Goal: Information Seeking & Learning: Find specific fact

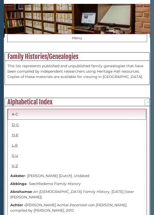
scroll to position [80, 0]
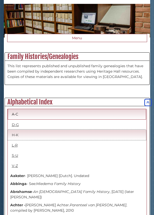
click at [16, 136] on link "H-K" at bounding box center [77, 135] width 139 height 11
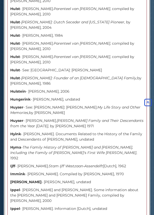
scroll to position [1913, 0]
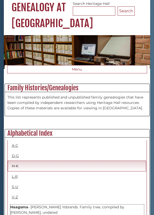
scroll to position [51, 0]
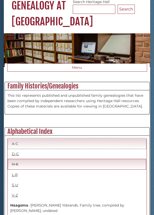
click at [17, 143] on link "A-C" at bounding box center [77, 143] width 139 height 11
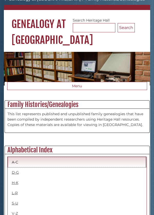
scroll to position [32, 0]
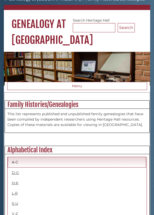
click at [66, 109] on div "This list represents published and unpublished family genealogies that have bee…" at bounding box center [77, 121] width 145 height 24
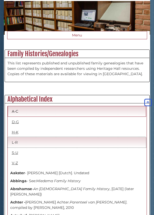
click at [17, 137] on link "L-R" at bounding box center [77, 142] width 139 height 11
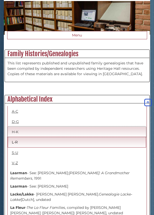
click at [16, 129] on link "H-K" at bounding box center [77, 132] width 139 height 11
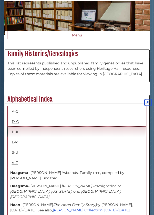
click at [96, 131] on link "H-K" at bounding box center [77, 132] width 139 height 11
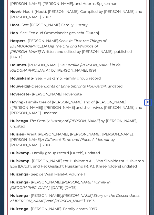
scroll to position [1624, 0]
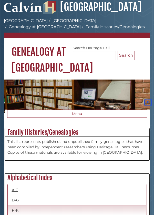
scroll to position [0, 0]
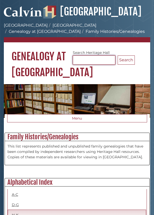
click at [90, 60] on input "Search Heritage Hall" at bounding box center [94, 59] width 43 height 9
type input "******"
click at [118, 55] on button "Search" at bounding box center [126, 59] width 17 height 9
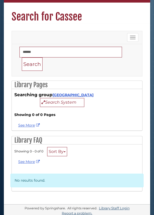
scroll to position [35, 0]
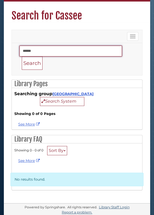
click at [45, 50] on input "******" at bounding box center [71, 51] width 103 height 11
type input "*"
type input "*****"
click at [22, 56] on button "Search" at bounding box center [32, 63] width 21 height 14
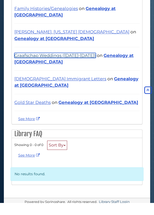
scroll to position [139, 0]
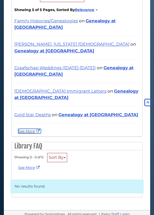
click at [31, 129] on link "See More" at bounding box center [29, 131] width 23 height 5
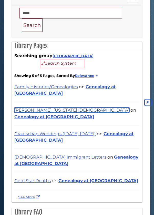
scroll to position [71, 0]
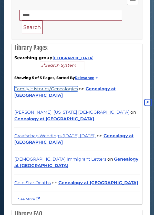
click at [57, 90] on link "Family Histories/Genealogies" at bounding box center [46, 88] width 64 height 5
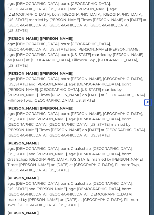
scroll to position [5755, 0]
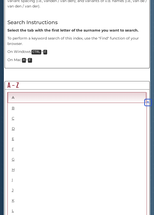
scroll to position [264, 0]
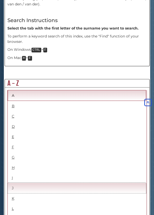
click at [15, 183] on link "J" at bounding box center [77, 188] width 139 height 11
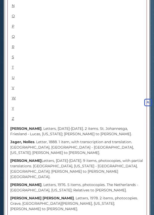
scroll to position [487, 0]
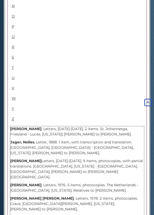
click at [26, 127] on strong "Jager, Jan" at bounding box center [25, 129] width 31 height 5
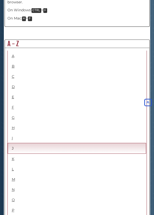
scroll to position [298, 0]
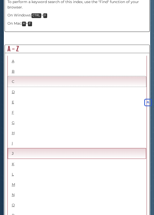
click at [12, 76] on link "C" at bounding box center [77, 81] width 139 height 11
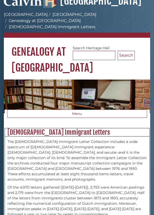
scroll to position [0, 0]
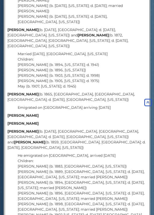
scroll to position [568, 0]
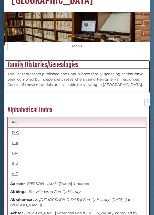
scroll to position [60, 0]
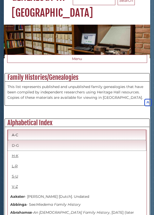
click at [18, 141] on link "D-G" at bounding box center [77, 145] width 139 height 11
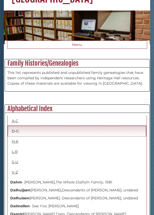
scroll to position [74, 0]
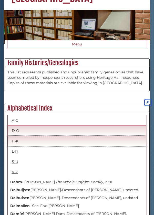
click at [16, 138] on link "H-K" at bounding box center [77, 141] width 139 height 11
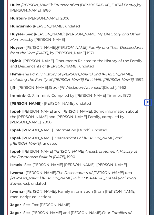
scroll to position [1980, 0]
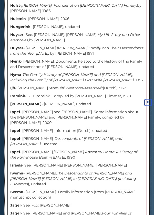
click at [153, 25] on div "Family Histories/Genealogies This list represents published and unpublished fam…" at bounding box center [77, 22] width 153 height 3738
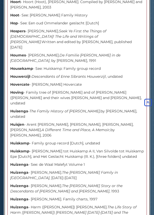
scroll to position [1626, 0]
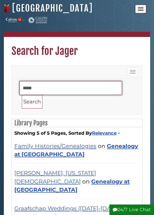
click at [42, 86] on input "*****" at bounding box center [71, 88] width 103 height 14
click at [22, 95] on button "Search" at bounding box center [32, 102] width 21 height 14
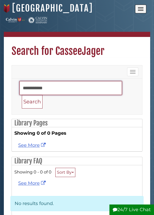
click at [58, 89] on input "**********" at bounding box center [71, 88] width 103 height 14
click at [51, 89] on input "*****" at bounding box center [71, 88] width 103 height 14
type input "******"
click at [22, 95] on button "Search" at bounding box center [32, 102] width 21 height 14
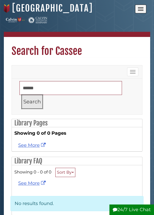
click at [38, 106] on button "Search" at bounding box center [32, 102] width 21 height 14
